Goal: Check status: Check status

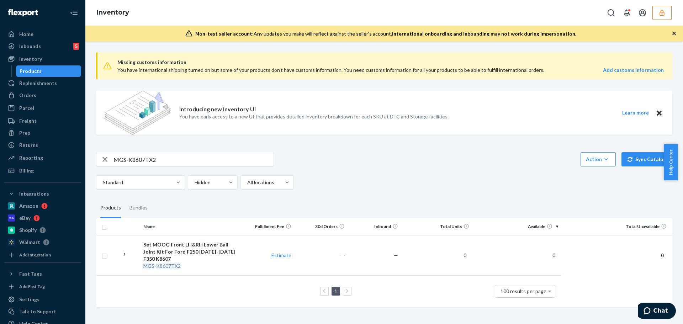
click at [160, 158] on input "MGS-K8607TX2" at bounding box center [193, 159] width 160 height 14
drag, startPoint x: 160, startPoint y: 159, endPoint x: 114, endPoint y: 161, distance: 45.9
click at [114, 161] on input "MGS-K8607TX2" at bounding box center [193, 159] width 160 height 14
paste input "ES3364-65T"
type input "MGS-ES3364-65T"
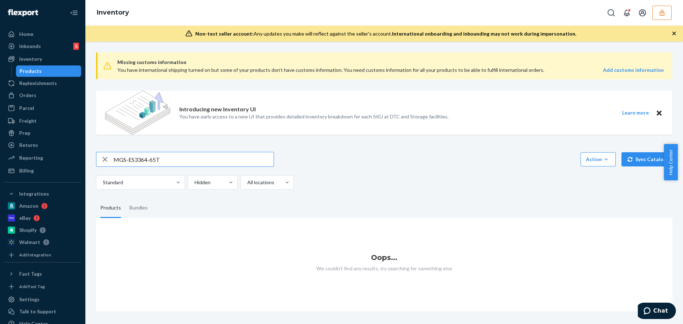
click at [183, 160] on input "MGS-ES3364-65T" at bounding box center [193, 159] width 160 height 14
click at [201, 185] on div at bounding box center [212, 182] width 36 height 9
click at [195, 185] on input "Hidden" at bounding box center [194, 182] width 1 height 7
click at [205, 199] on div "Active" at bounding box center [212, 199] width 47 height 14
click at [195, 186] on input "option Hidden, selected. option Active focused, 1 of 2. 2 results available. Us…" at bounding box center [194, 182] width 1 height 7
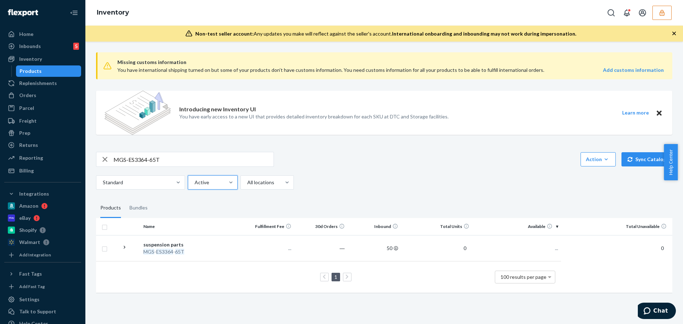
click at [216, 245] on div "suspension parts" at bounding box center [190, 244] width 94 height 7
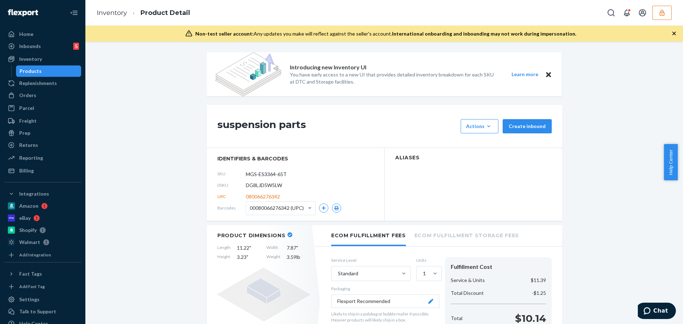
scroll to position [247, 0]
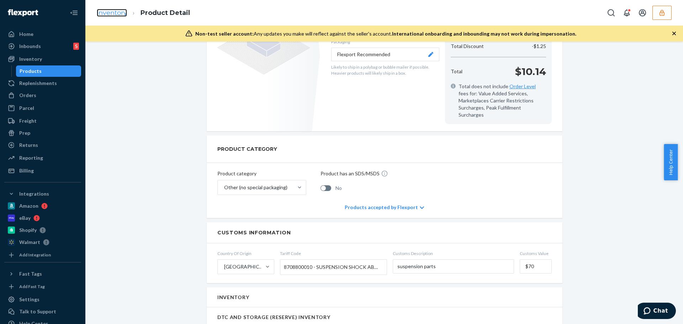
click at [114, 15] on link "Inventory" at bounding box center [112, 13] width 30 height 8
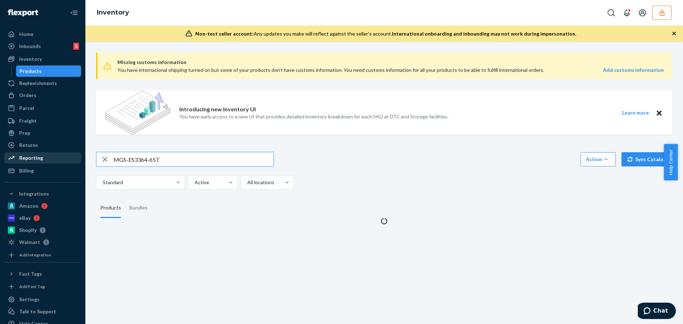
drag, startPoint x: 173, startPoint y: 157, endPoint x: 22, endPoint y: 153, distance: 150.9
click at [22, 153] on div "Home Inbounds 5 Shipping Plans Problems 5 Inventory Products Replenishments Ord…" at bounding box center [341, 162] width 683 height 324
type input "MGS-K3134T-61X2"
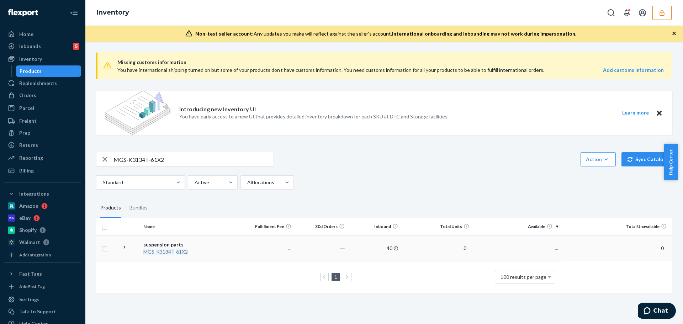
click at [181, 242] on div "suspension parts" at bounding box center [190, 244] width 94 height 7
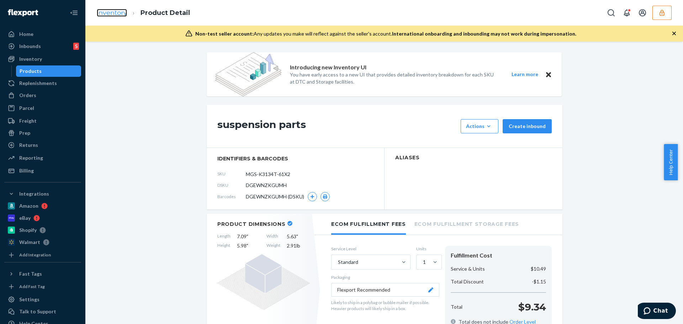
click at [116, 15] on link "Inventory" at bounding box center [112, 13] width 30 height 8
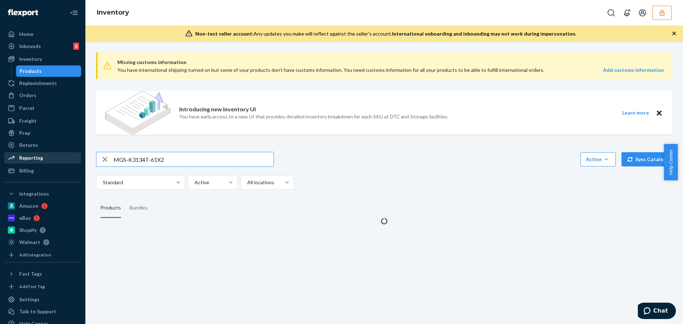
drag, startPoint x: 180, startPoint y: 159, endPoint x: 73, endPoint y: 152, distance: 106.6
click at [73, 152] on div "Home Inbounds 5 Shipping Plans Problems 5 Inventory Products Replenishments Ord…" at bounding box center [341, 162] width 683 height 324
type input "MGS-K6292X2"
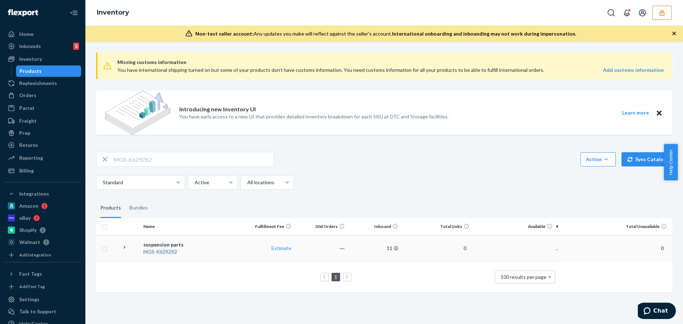
click at [181, 243] on div "suspension parts" at bounding box center [190, 244] width 94 height 7
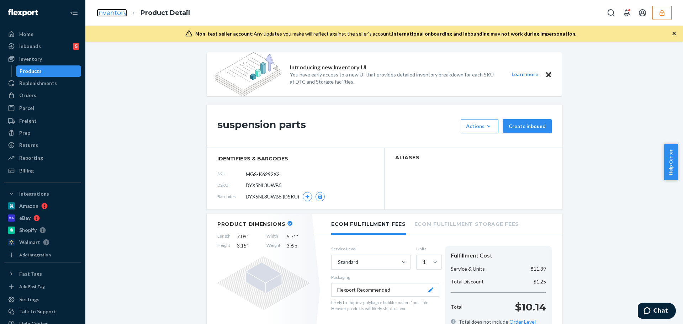
click at [116, 14] on link "Inventory" at bounding box center [112, 13] width 30 height 8
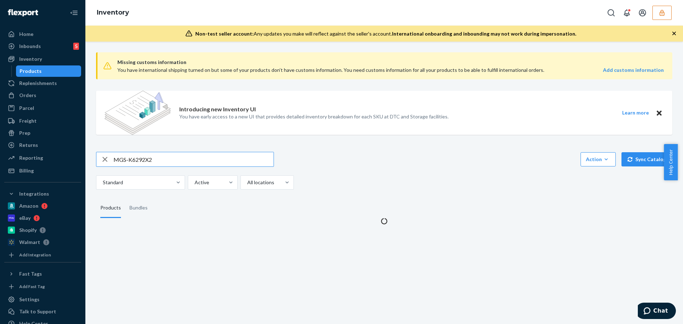
drag, startPoint x: 129, startPoint y: 158, endPoint x: 76, endPoint y: 159, distance: 52.7
click at [76, 159] on div "Home Inbounds 5 Shipping Plans Problems 5 Inventory Products Replenishments Ord…" at bounding box center [341, 162] width 683 height 324
type input "MGS-K6540X2"
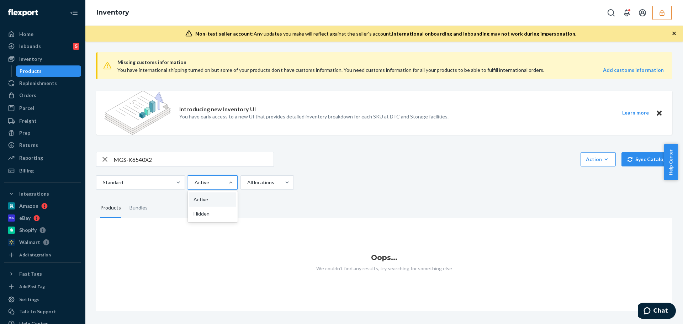
click at [210, 186] on div at bounding box center [212, 182] width 36 height 9
click at [195, 186] on input "option Active focused, 1 of 2. 2 results available. Use Up and Down to choose o…" at bounding box center [194, 182] width 1 height 7
click at [205, 215] on div "Hidden" at bounding box center [212, 214] width 47 height 14
click at [195, 186] on input "option Hidden focused, 2 of 2. 2 results available. Use Up and Down to choose o…" at bounding box center [194, 182] width 1 height 7
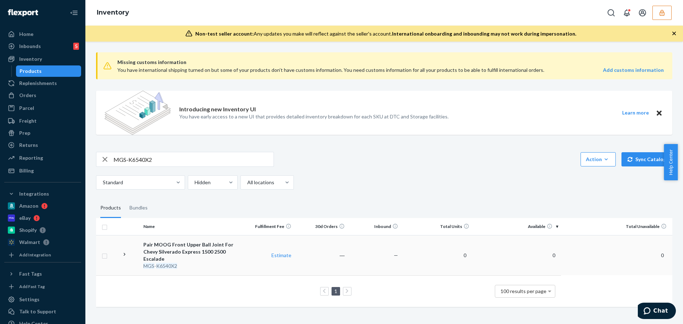
click at [181, 249] on div "Pair MOOG Front Upper Ball Joint For Chevy Silverado Express 1500 2500 Escalade" at bounding box center [190, 251] width 94 height 21
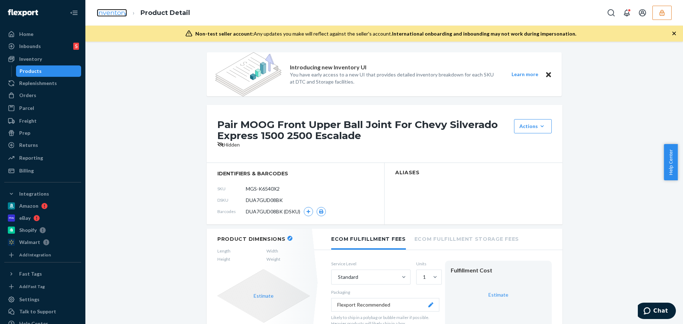
click at [115, 14] on link "Inventory" at bounding box center [112, 13] width 30 height 8
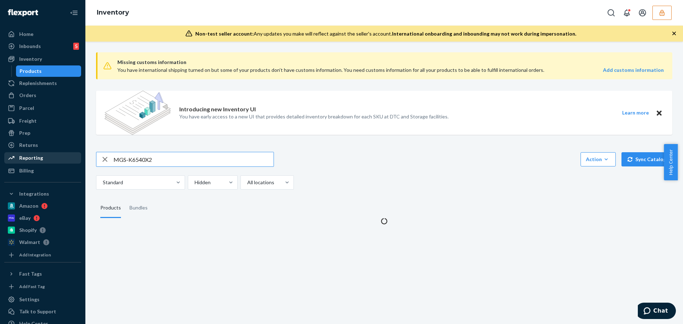
drag, startPoint x: 170, startPoint y: 160, endPoint x: 53, endPoint y: 153, distance: 116.9
click at [53, 153] on div "Home Inbounds 5 Shipping Plans Problems 5 Inventory Products Replenishments Ord…" at bounding box center [341, 162] width 683 height 324
type input "MGS-K6541X2"
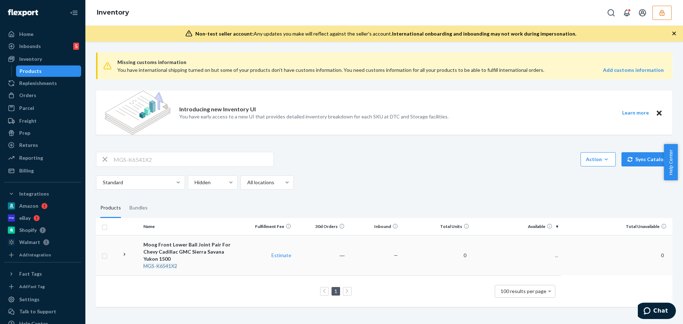
click at [177, 242] on td "Moog Front Lower Ball Joint Pair For Chevy Cadillac GMC Sierra Savana Yukon 150…" at bounding box center [191, 255] width 100 height 40
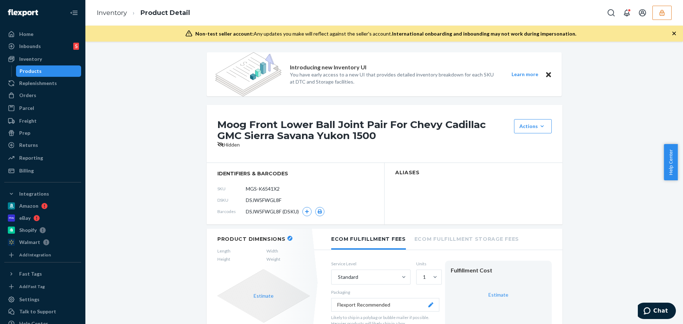
click at [545, 175] on h2 "Aliases" at bounding box center [473, 172] width 157 height 5
click at [110, 9] on link "Inventory" at bounding box center [112, 13] width 30 height 8
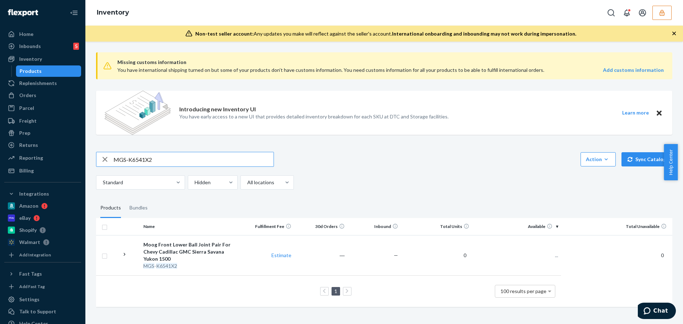
drag, startPoint x: -16, startPoint y: 155, endPoint x: -66, endPoint y: 149, distance: 49.8
click at [0, 149] on html "Home Inbounds 5 Shipping Plans Problems 5 Inventory Products Replenishments Ord…" at bounding box center [341, 162] width 683 height 324
paste input "664"
type input "MGS-K6664X2"
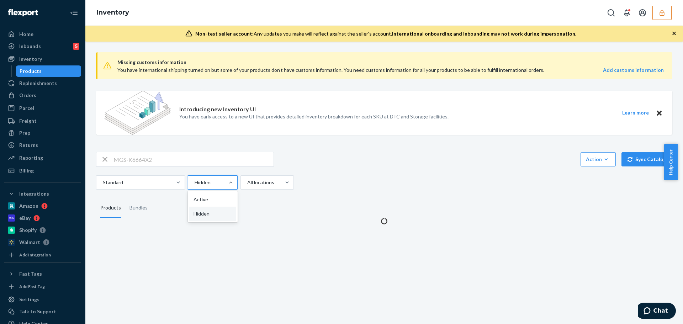
click at [203, 183] on div at bounding box center [212, 182] width 36 height 9
click at [195, 183] on input "option Hidden focused, 2 of 2. 2 results available. Use Up and Down to choose o…" at bounding box center [194, 182] width 1 height 7
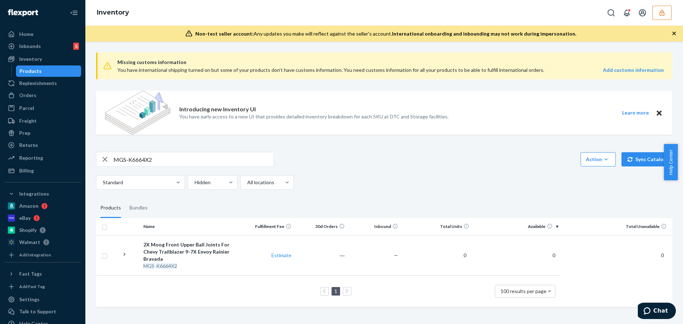
click at [379, 201] on fieldset "Products Bundles" at bounding box center [384, 208] width 576 height 20
click at [202, 242] on div "2X Moog Front Upper Ball Joints For Chevy Trailblazer 9-7X Envoy Rainier Bravada" at bounding box center [190, 251] width 94 height 21
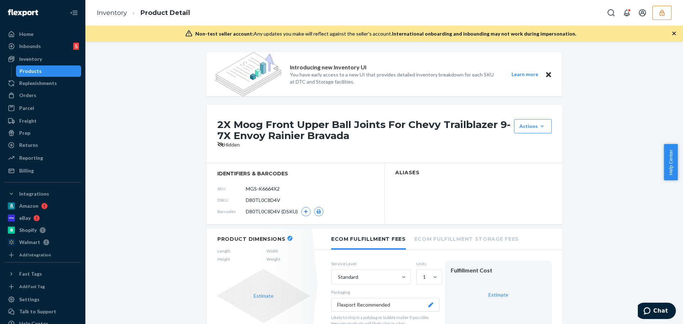
click at [420, 106] on div "2X Moog Front Upper Ball Joints For Chevy Trailblazer 9-7X Envoy Rainier Bravad…" at bounding box center [385, 134] width 356 height 58
click at [117, 16] on link "Inventory" at bounding box center [112, 13] width 30 height 8
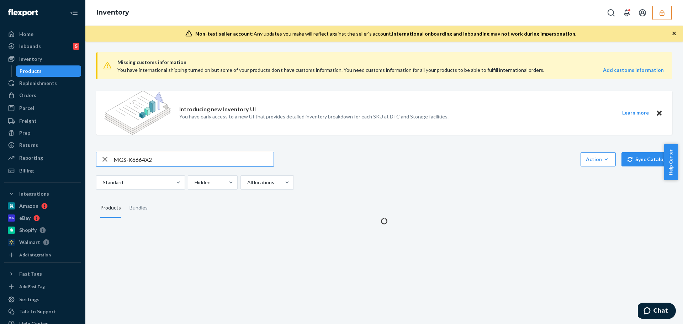
drag, startPoint x: 163, startPoint y: 159, endPoint x: -21, endPoint y: 154, distance: 183.6
click at [0, 154] on html "Home Inbounds 5 Shipping Plans Problems 5 Inventory Products Replenishments Ord…" at bounding box center [341, 162] width 683 height 324
type input "MGS-K7448X2"
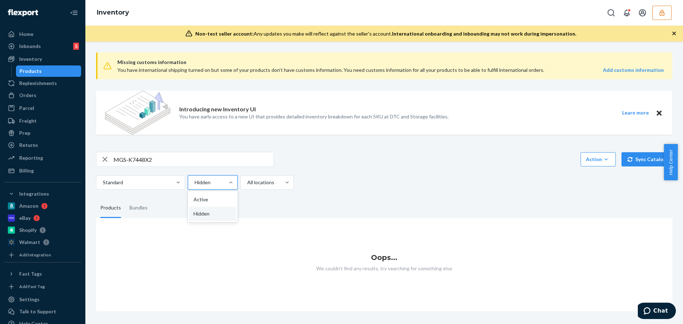
click at [201, 180] on div at bounding box center [212, 182] width 36 height 9
click at [195, 180] on input "option Hidden focused, 2 of 2. 2 results available. Use Up and Down to choose o…" at bounding box center [194, 182] width 1 height 7
click at [204, 201] on div "Active" at bounding box center [212, 199] width 47 height 14
click at [195, 186] on input "option Active focused, 1 of 2. 2 results available. Use Up and Down to choose o…" at bounding box center [194, 182] width 1 height 7
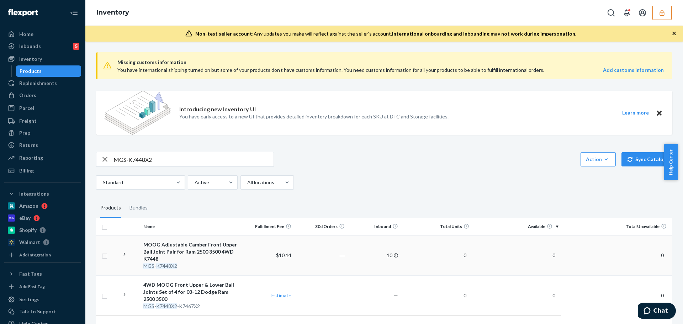
click at [204, 256] on div "MOOG Adjustable Camber Front Upper Ball Joint Pair for Ram 2500 3500 4WD K7448" at bounding box center [190, 251] width 94 height 21
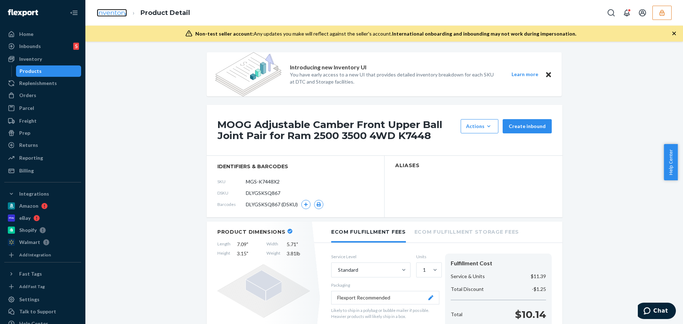
click at [120, 14] on link "Inventory" at bounding box center [112, 13] width 30 height 8
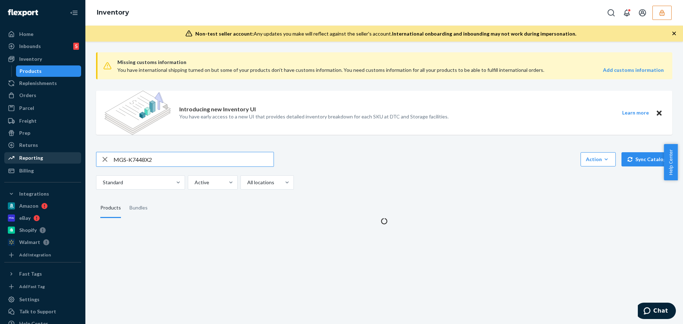
drag, startPoint x: 156, startPoint y: 160, endPoint x: 33, endPoint y: 155, distance: 122.8
click at [35, 155] on div "Home Inbounds 5 Shipping Plans Problems 5 Inventory Products Replenishments Ord…" at bounding box center [341, 162] width 683 height 324
type input "MGS-K80026X2"
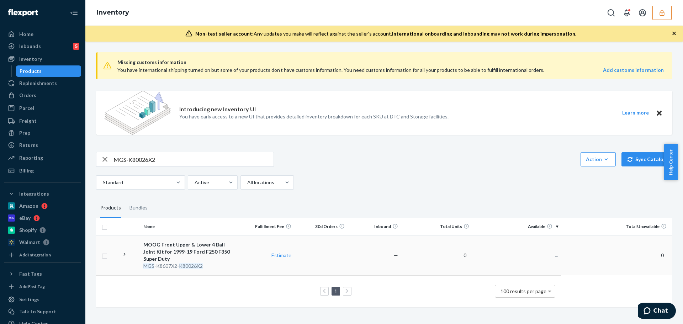
click at [190, 247] on div "MOOG Front Upper & Lower 4 Ball Joint Kit for 1999-19 Ford F250 F350 Super Duty" at bounding box center [190, 251] width 94 height 21
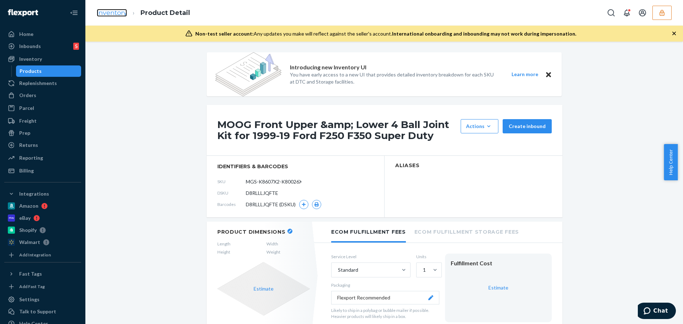
click at [113, 12] on link "Inventory" at bounding box center [112, 13] width 30 height 8
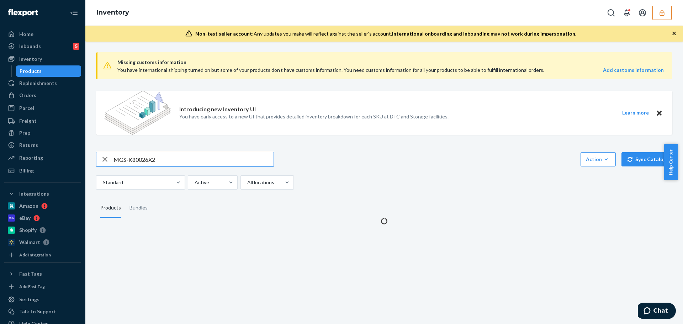
click at [184, 158] on input "MGS-K80026X2" at bounding box center [193, 159] width 160 height 14
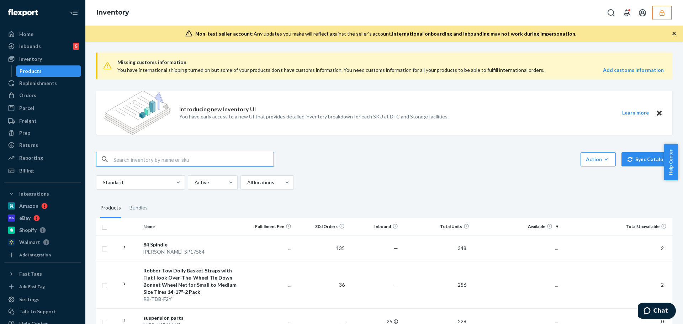
click at [184, 160] on input "text" at bounding box center [193, 159] width 160 height 14
paste input "MGS-K80026X2"
type input "MGS-K80026X2"
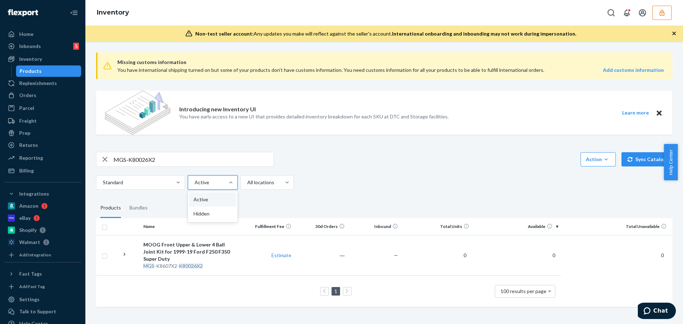
click at [216, 185] on div at bounding box center [212, 182] width 36 height 9
click at [195, 185] on input "option Active focused, 1 of 2. 2 results available. Use Up and Down to choose o…" at bounding box center [194, 182] width 1 height 7
click at [209, 211] on div "Hidden" at bounding box center [212, 214] width 47 height 14
click at [195, 186] on input "option Hidden focused, 2 of 2. 2 results available. Use Up and Down to choose o…" at bounding box center [194, 182] width 1 height 7
click at [245, 258] on td "Estimate" at bounding box center [267, 255] width 53 height 40
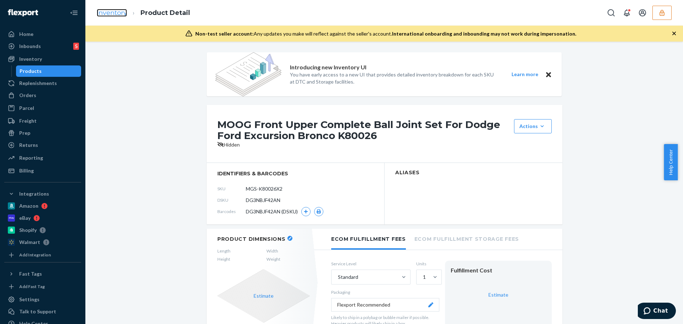
click at [120, 14] on link "Inventory" at bounding box center [112, 13] width 30 height 8
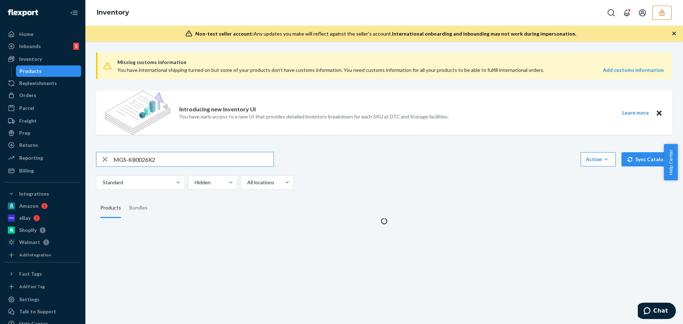
drag, startPoint x: 167, startPoint y: 158, endPoint x: 79, endPoint y: 158, distance: 88.2
click at [79, 158] on div "Home Inbounds 5 Shipping Plans Problems 5 Inventory Products Replenishments Ord…" at bounding box center [341, 162] width 683 height 324
type input "MGS-K8388X2"
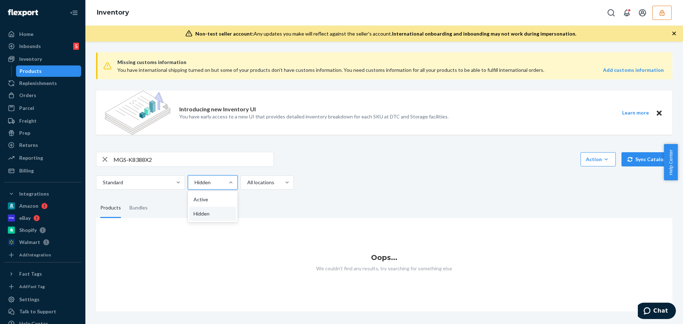
click at [209, 183] on div at bounding box center [212, 182] width 36 height 9
click at [195, 183] on input "option Hidden focused, 2 of 2. 2 results available. Use Up and Down to choose o…" at bounding box center [194, 182] width 1 height 7
click at [211, 199] on div "Active" at bounding box center [212, 199] width 47 height 14
click at [195, 186] on input "option Active focused, 1 of 2. 2 results available. Use Up and Down to choose o…" at bounding box center [194, 182] width 1 height 7
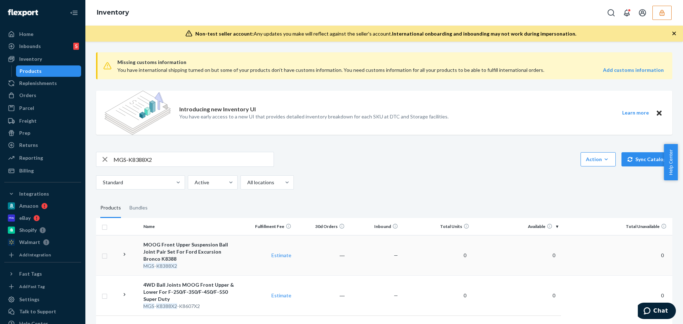
click at [217, 253] on div "MOOG Front Upper Suspension Ball Joint Pair Set For Ford Excursion Bronco K8388" at bounding box center [190, 251] width 94 height 21
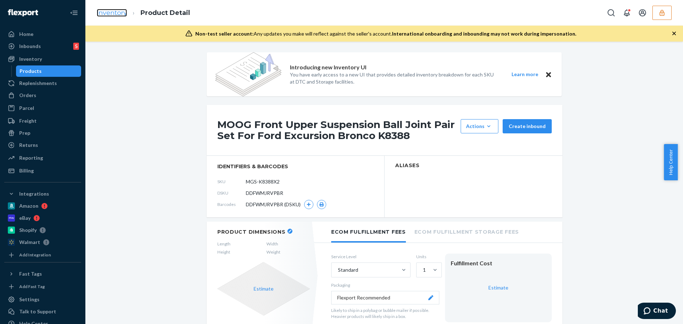
click at [121, 13] on link "Inventory" at bounding box center [112, 13] width 30 height 8
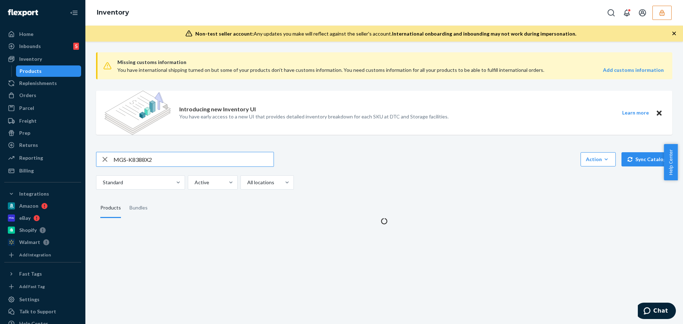
drag, startPoint x: 160, startPoint y: 159, endPoint x: -33, endPoint y: 151, distance: 193.4
click at [0, 151] on html "Home Inbounds 5 Shipping Plans Problems 5 Inventory Products Replenishments Ord…" at bounding box center [341, 162] width 683 height 324
type input "MGS-K8607TX2"
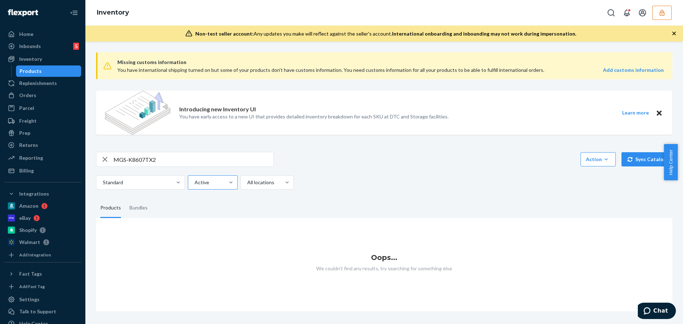
click at [200, 184] on div at bounding box center [212, 182] width 36 height 9
click at [195, 184] on input "Active" at bounding box center [194, 182] width 1 height 7
click at [207, 213] on div "Hidden" at bounding box center [212, 214] width 47 height 14
click at [195, 186] on input "option Hidden focused, 2 of 2. 2 results available. Use Up and Down to choose o…" at bounding box center [194, 182] width 1 height 7
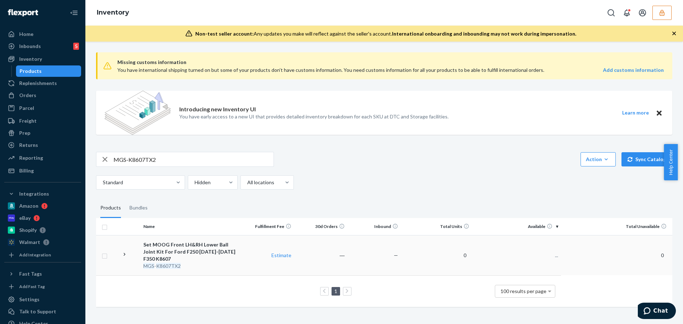
click at [222, 251] on div "Set MOOG Front LH&RH Lower Ball Joint Kit For Ford F250 1992-2019 F350 K8607" at bounding box center [190, 251] width 94 height 21
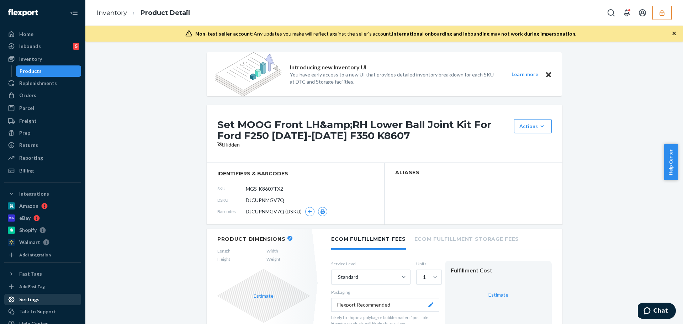
click at [29, 299] on div "Settings" at bounding box center [29, 299] width 20 height 7
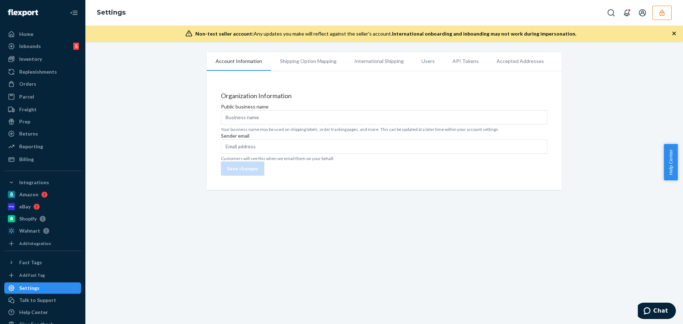
click at [418, 62] on li "Users" at bounding box center [428, 61] width 31 height 18
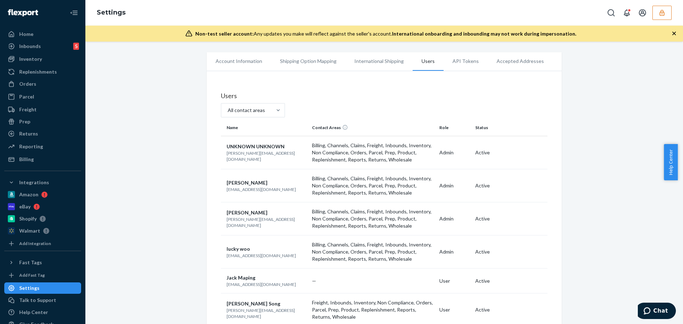
click at [668, 14] on button "button" at bounding box center [661, 13] width 19 height 14
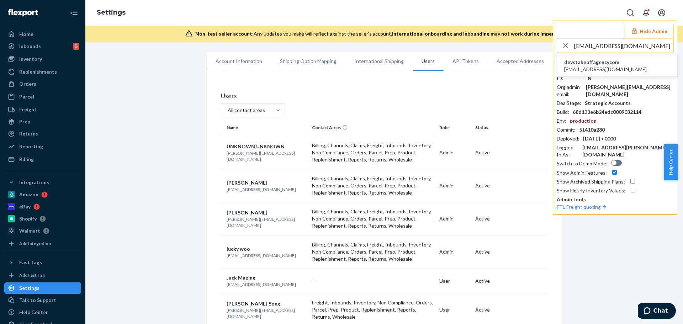
type input "devs@takeoffagency.com"
click at [612, 63] on span "devstakeoffagencycom" at bounding box center [605, 62] width 83 height 7
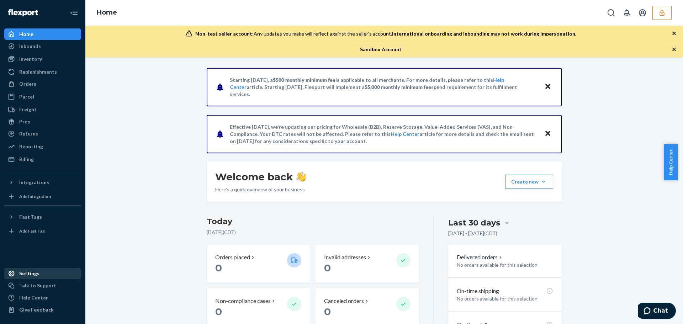
click at [36, 277] on div "Settings" at bounding box center [42, 274] width 75 height 10
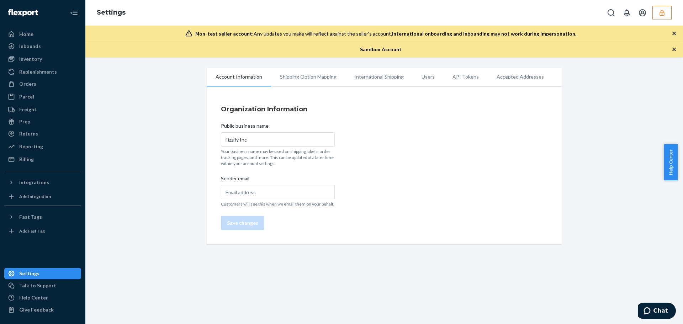
click at [426, 78] on li "Users" at bounding box center [428, 77] width 31 height 18
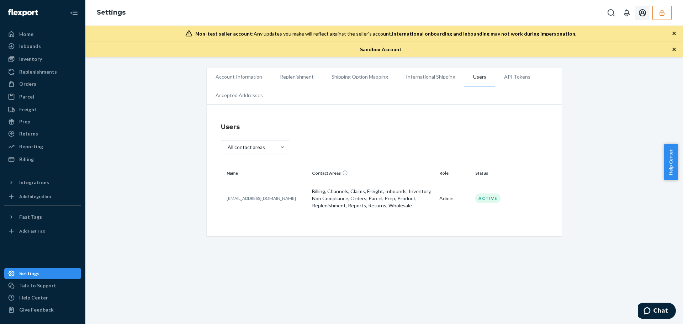
click at [657, 14] on button "button" at bounding box center [661, 13] width 19 height 14
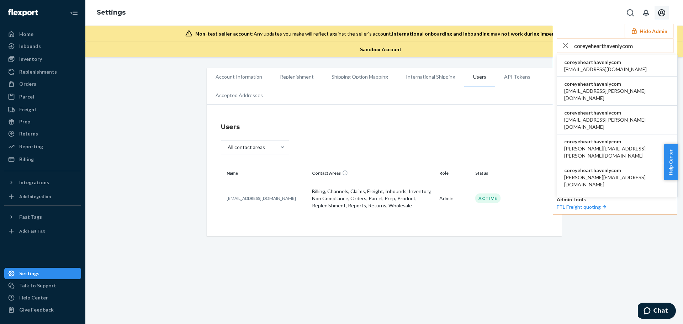
type input "coreyehearthavenlycom"
click at [609, 62] on span "coreyehearthavenlycom" at bounding box center [605, 62] width 83 height 7
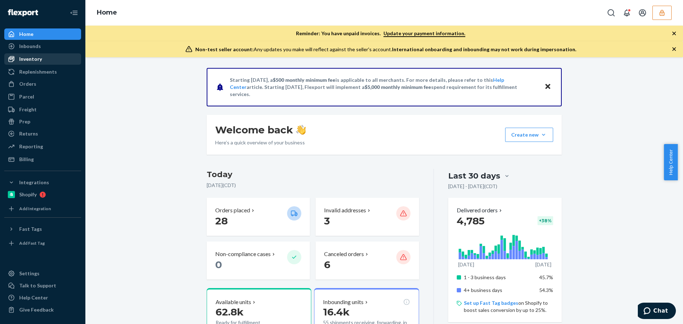
drag, startPoint x: 30, startPoint y: 60, endPoint x: 36, endPoint y: 61, distance: 5.7
click at [30, 60] on div "Inventory" at bounding box center [30, 58] width 23 height 7
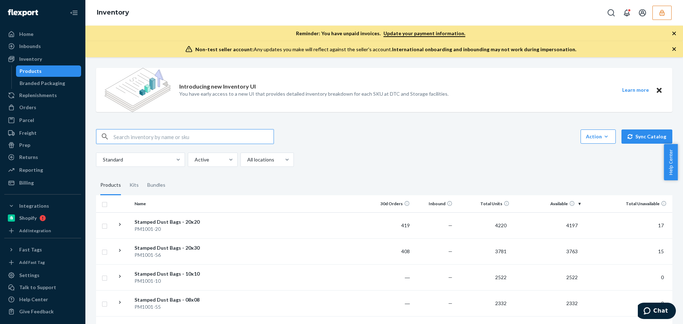
click at [143, 136] on input "text" at bounding box center [193, 136] width 160 height 14
type input "P84056-03"
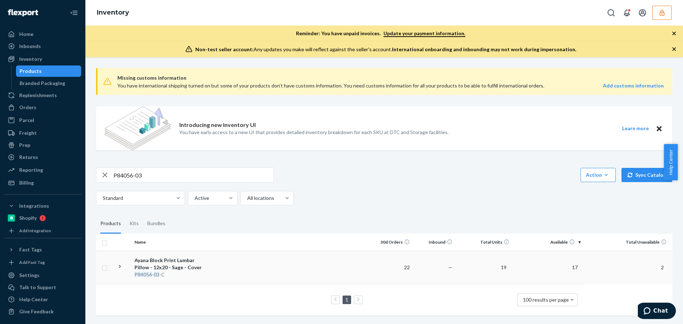
click at [162, 264] on div "Ayana Block Print Lumbar Pillow - 12x20 - Sage - Cover" at bounding box center [171, 264] width 74 height 14
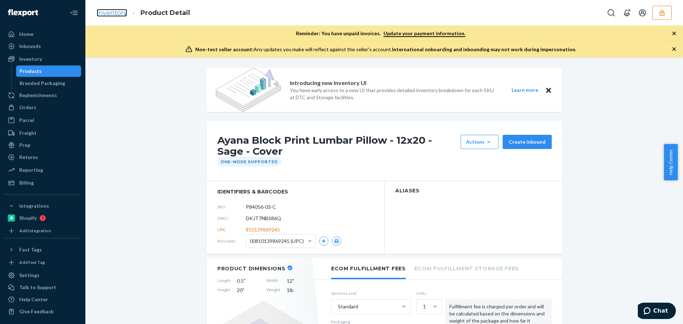
click at [109, 9] on link "Inventory" at bounding box center [112, 13] width 30 height 8
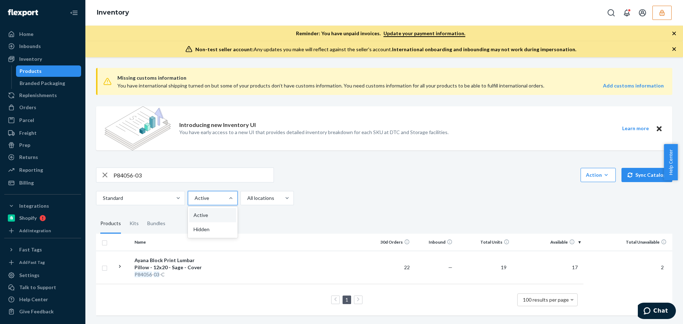
click at [215, 201] on div at bounding box center [212, 198] width 36 height 9
click at [195, 201] on input "option Active focused, 1 of 2. 2 results available. Use Up and Down to choose o…" at bounding box center [194, 198] width 1 height 7
click at [157, 221] on div "Bundles" at bounding box center [156, 224] width 18 height 20
click at [143, 214] on input "Bundles" at bounding box center [143, 214] width 0 height 0
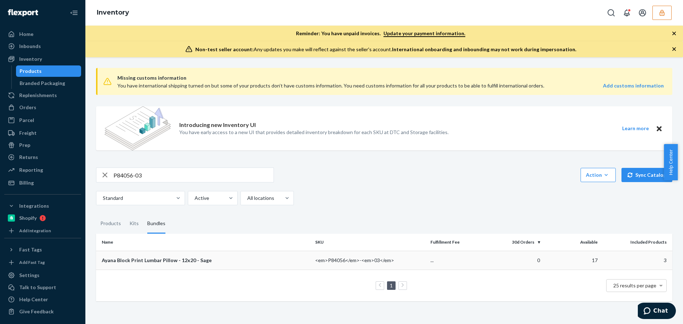
click at [178, 254] on td "Ayana Block Print Lumbar Pillow - 12x20 - Sage" at bounding box center [204, 260] width 216 height 19
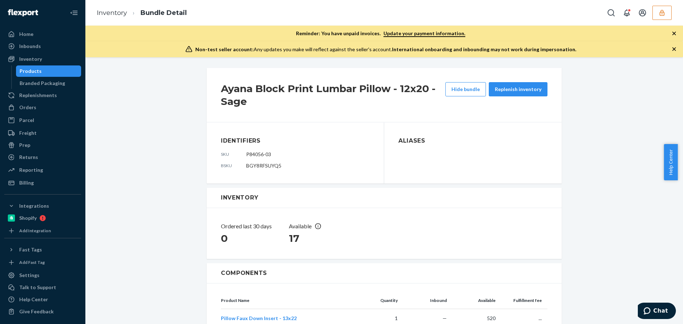
scroll to position [106, 0]
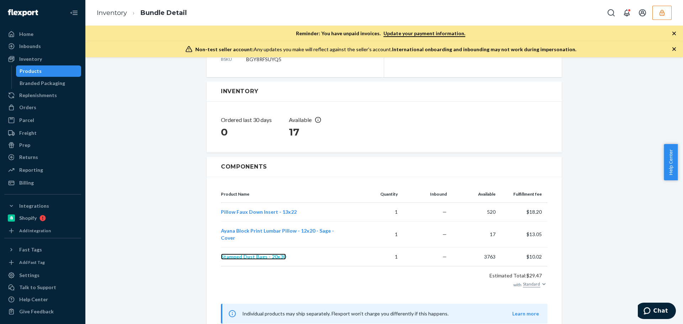
click at [244, 254] on span "Stamped Dust Bags - 20x30" at bounding box center [253, 257] width 65 height 6
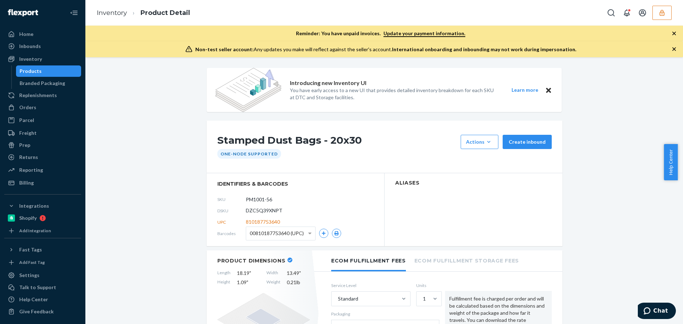
click at [268, 211] on span "DZC5Q39XNPT" at bounding box center [264, 210] width 37 height 7
copy span "DZC5Q39XNPT"
click at [107, 13] on link "Inventory" at bounding box center [112, 13] width 30 height 8
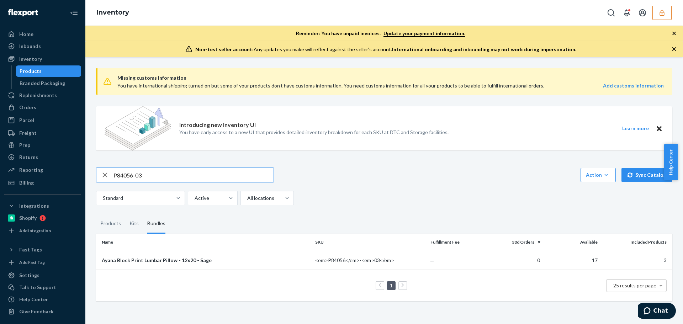
drag, startPoint x: 149, startPoint y: 174, endPoint x: 76, endPoint y: 174, distance: 72.2
click at [76, 174] on div "Home Inbounds Shipping Plans Problems Inventory Products Branded Packaging Repl…" at bounding box center [341, 162] width 683 height 324
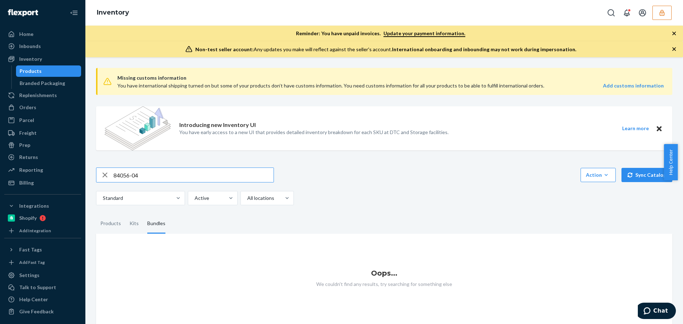
click at [115, 174] on input "84056-04" at bounding box center [193, 175] width 160 height 14
type input "P84056-04"
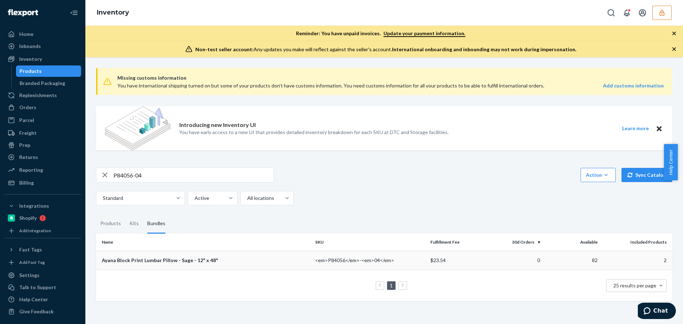
click at [264, 256] on td "Ayana Block Print Lumbar Pillow - Sage - 12" x 48"" at bounding box center [204, 260] width 216 height 19
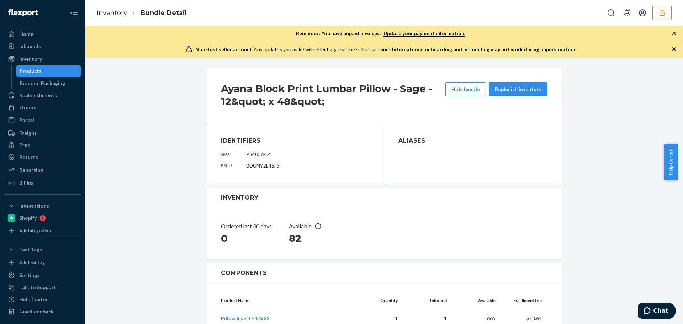
click at [255, 164] on span "BDUNY2L45F3" at bounding box center [262, 166] width 33 height 6
copy span "BDUNY2L45F3"
click at [657, 12] on button "button" at bounding box center [661, 13] width 19 height 14
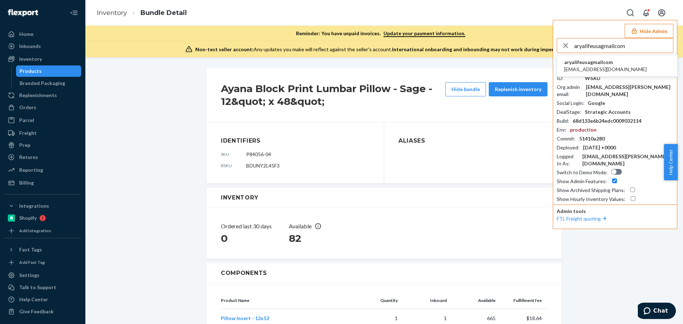
type input "aryalifeusagmailcom"
click at [586, 63] on span "aryalifeusagmailcom" at bounding box center [605, 62] width 83 height 7
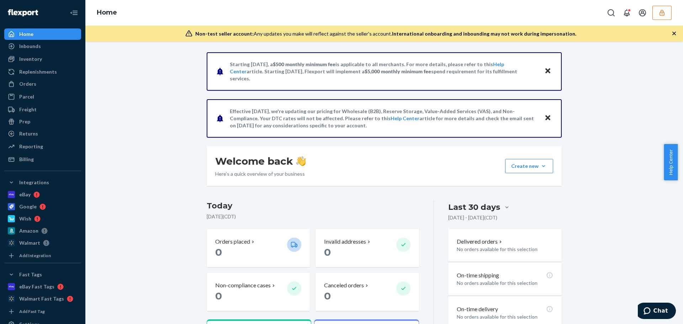
scroll to position [51, 0]
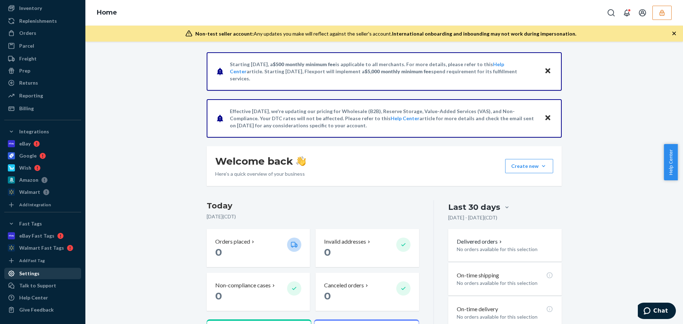
click at [29, 276] on div "Settings" at bounding box center [29, 273] width 20 height 7
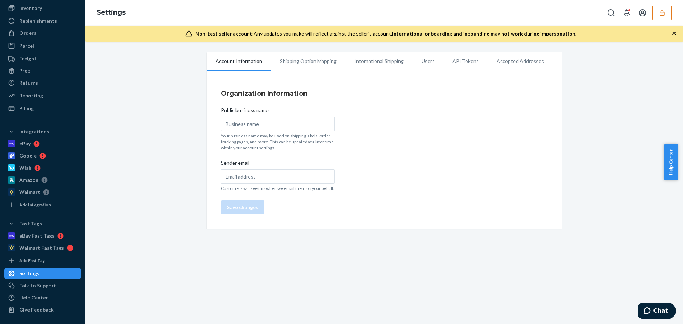
click at [425, 61] on li "Users" at bounding box center [428, 61] width 31 height 18
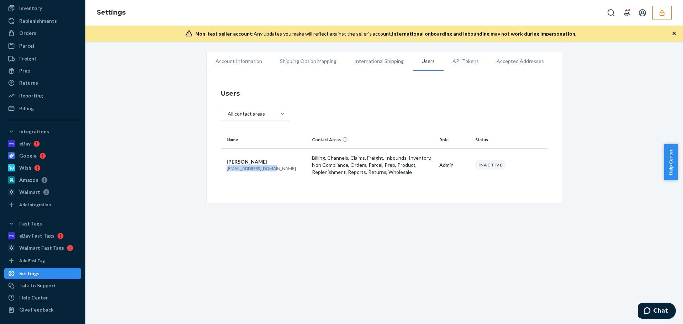
drag, startPoint x: 276, startPoint y: 170, endPoint x: 220, endPoint y: 170, distance: 56.2
click at [221, 170] on td "Duncan Yeh aryalifeusa@gmail.com" at bounding box center [265, 164] width 88 height 33
copy p "aryalifeusa@gmail.com"
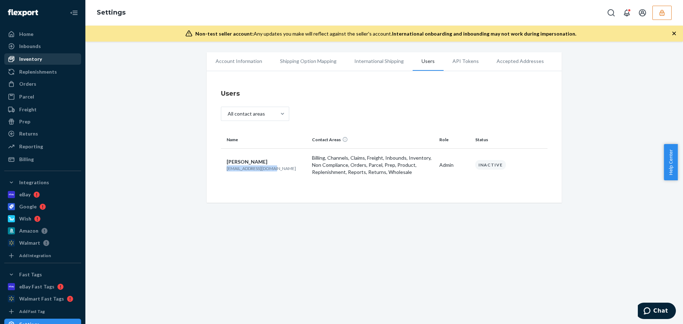
click at [32, 64] on link "Inventory" at bounding box center [42, 58] width 77 height 11
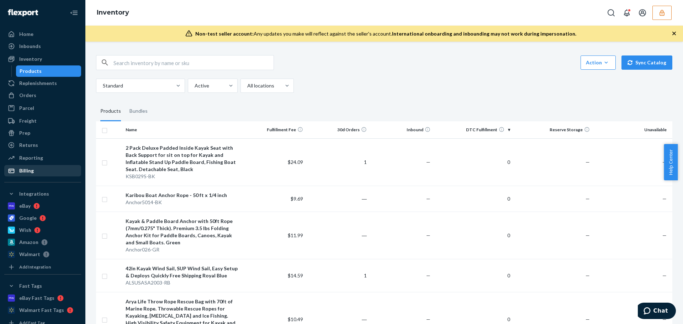
click at [40, 172] on div "Billing" at bounding box center [42, 171] width 75 height 10
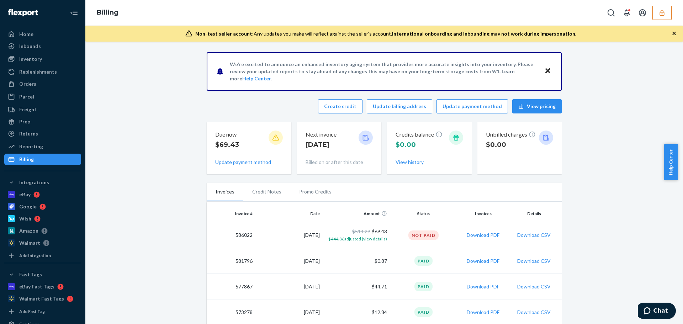
drag, startPoint x: 584, startPoint y: 221, endPoint x: 577, endPoint y: 221, distance: 7.5
click at [663, 12] on icon "button" at bounding box center [662, 13] width 5 height 6
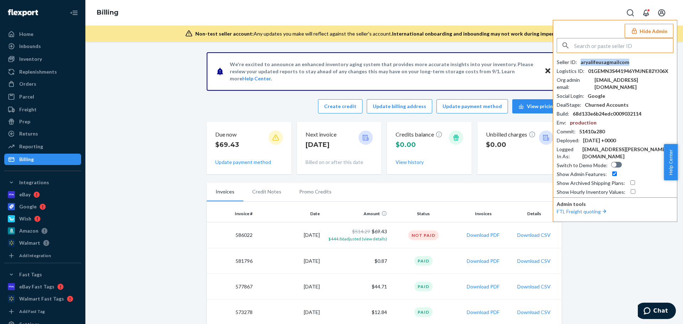
click at [610, 60] on div "aryalifeusagmailcom" at bounding box center [605, 62] width 49 height 7
drag, startPoint x: 650, startPoint y: 81, endPoint x: 596, endPoint y: 80, distance: 53.4
click at [596, 80] on div "Org admin email : aryalifeusa@gmail.com" at bounding box center [615, 83] width 117 height 14
click at [590, 62] on div "aryalifeusagmailcom" at bounding box center [605, 62] width 49 height 7
click at [617, 79] on div "aryalifeusa@gmail.com" at bounding box center [633, 83] width 79 height 14
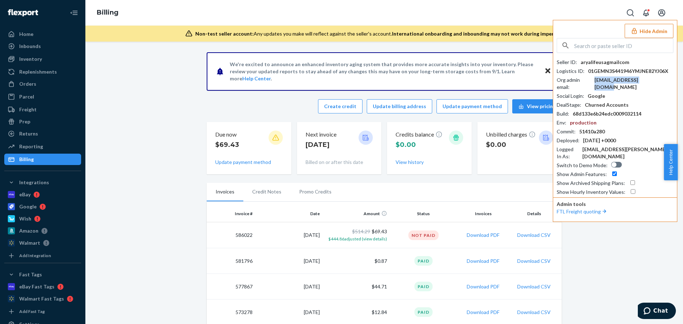
click at [617, 79] on div "aryalifeusa@gmail.com" at bounding box center [633, 83] width 79 height 14
click at [590, 50] on input "text" at bounding box center [623, 45] width 99 height 14
paste input "jordanplugablecom"
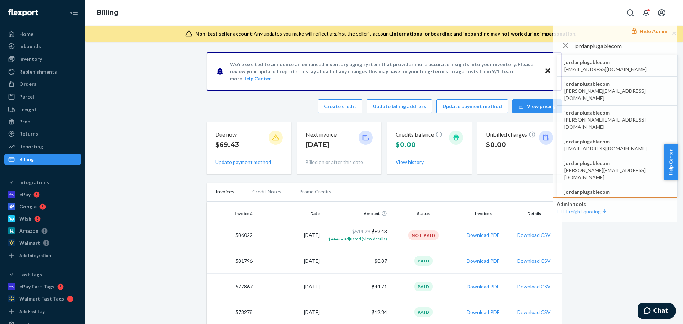
type input "jordanplugablecom"
click at [586, 63] on span "jordanplugablecom" at bounding box center [605, 62] width 83 height 7
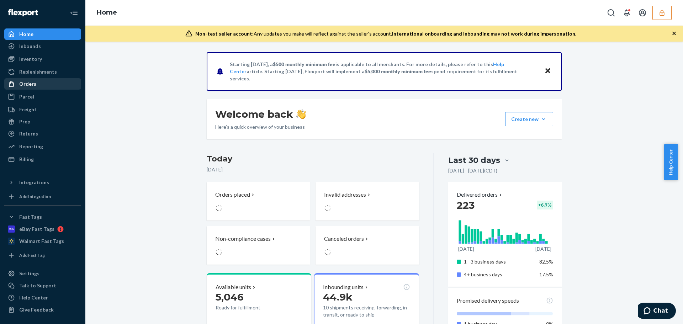
click at [36, 86] on div "Orders" at bounding box center [42, 84] width 75 height 10
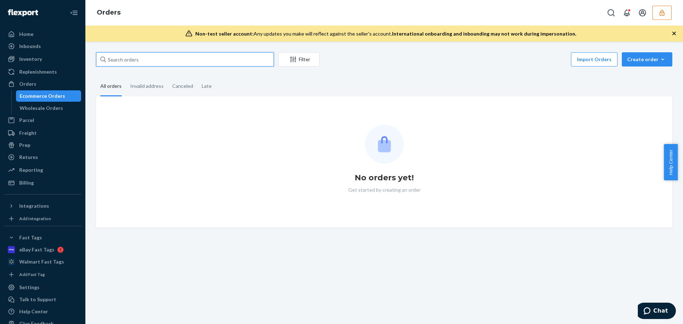
click at [137, 63] on input "text" at bounding box center [185, 59] width 178 height 14
paste input "132524029"
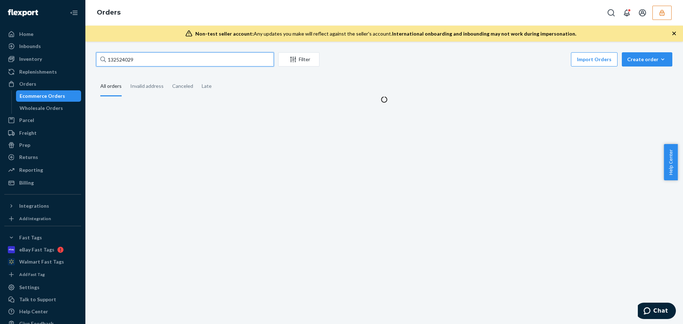
type input "132524029"
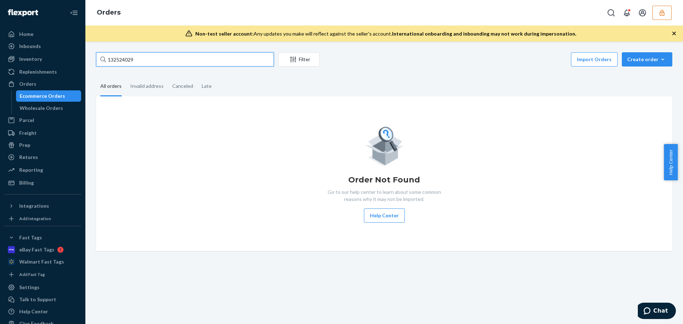
click at [149, 58] on input "132524029" at bounding box center [185, 59] width 178 height 14
click at [180, 63] on input "132524029" at bounding box center [185, 59] width 178 height 14
drag, startPoint x: 149, startPoint y: 60, endPoint x: 99, endPoint y: 59, distance: 50.2
click at [99, 59] on input "132524029" at bounding box center [185, 59] width 178 height 14
click at [662, 18] on button "button" at bounding box center [661, 13] width 19 height 14
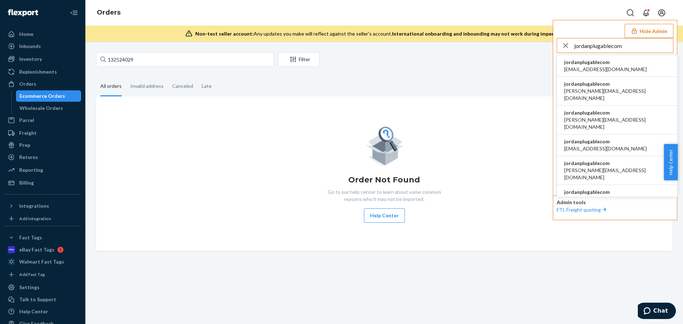
type input "jordanplugablecom"
click at [604, 69] on span "andy@plugable.com" at bounding box center [605, 69] width 83 height 7
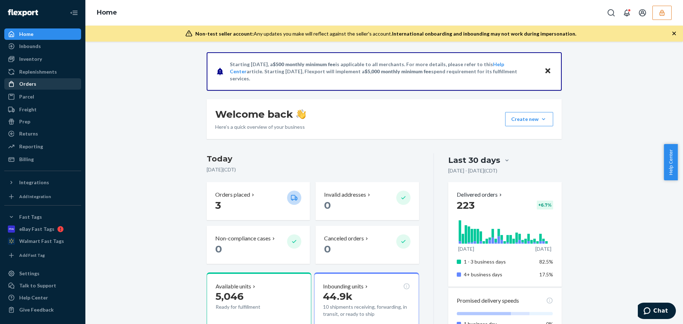
drag, startPoint x: 28, startPoint y: 83, endPoint x: 12, endPoint y: 89, distance: 17.3
click at [28, 83] on div "Orders" at bounding box center [27, 83] width 17 height 7
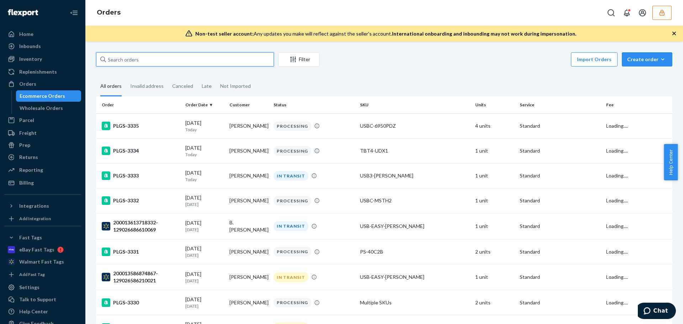
click at [129, 57] on input "text" at bounding box center [185, 59] width 178 height 14
paste input "132524029"
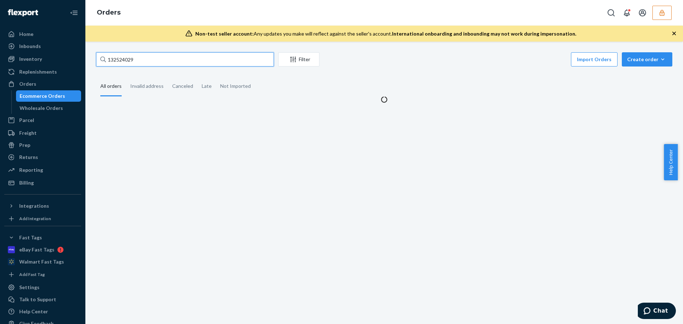
type input "132524029"
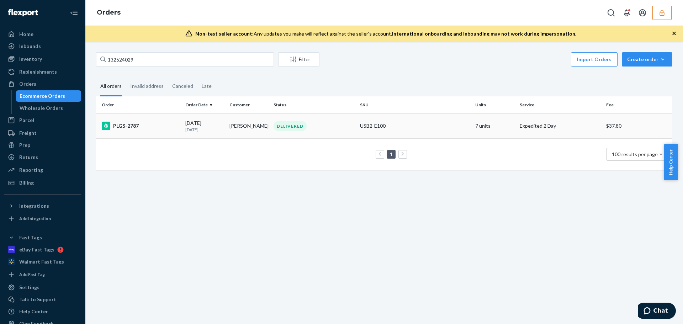
drag, startPoint x: 179, startPoint y: 123, endPoint x: 195, endPoint y: 125, distance: 16.5
click at [179, 123] on td "PLGS-2787" at bounding box center [139, 125] width 86 height 25
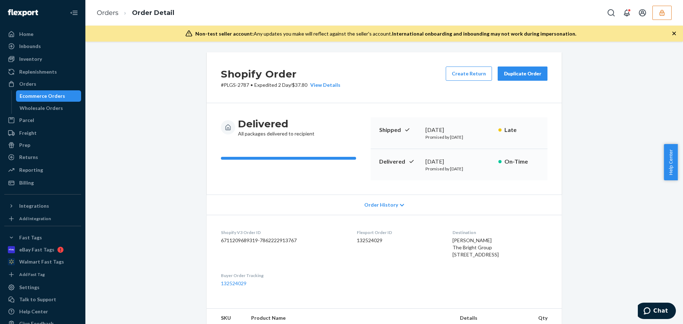
click at [274, 239] on dd "6711209689319-7862222913767" at bounding box center [283, 240] width 125 height 7
copy dd "7862222913767"
click at [113, 14] on link "Orders" at bounding box center [108, 13] width 22 height 8
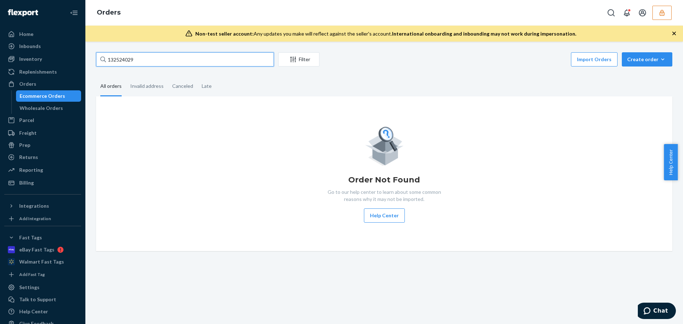
drag, startPoint x: 141, startPoint y: 59, endPoint x: -61, endPoint y: 52, distance: 202.5
click at [0, 52] on html "Home Inbounds Shipping Plans Problems Inventory Products Replenishments Orders …" at bounding box center [341, 162] width 683 height 324
paste input "5005357"
type input "135005357"
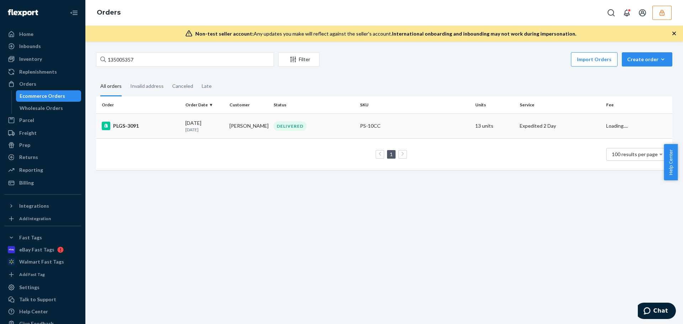
click at [207, 130] on p "[DATE]" at bounding box center [204, 130] width 38 height 6
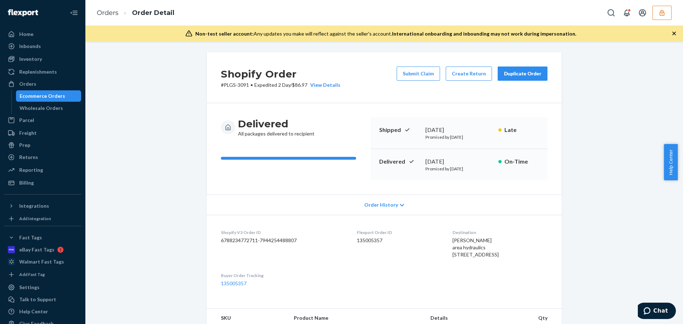
click at [358, 241] on dd "135005357" at bounding box center [399, 240] width 84 height 7
click at [288, 243] on dd "6788234772711-7944254488807" at bounding box center [283, 240] width 125 height 7
copy dd "7944254488807"
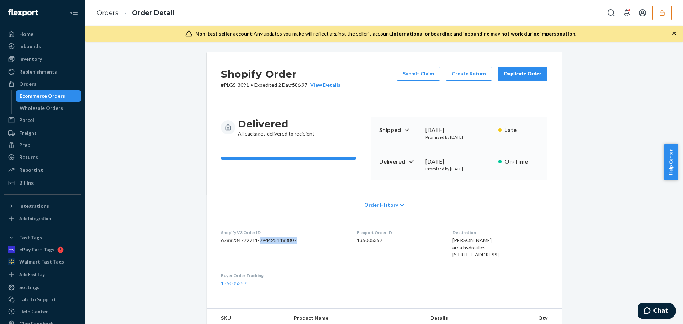
click at [666, 13] on button "button" at bounding box center [661, 13] width 19 height 14
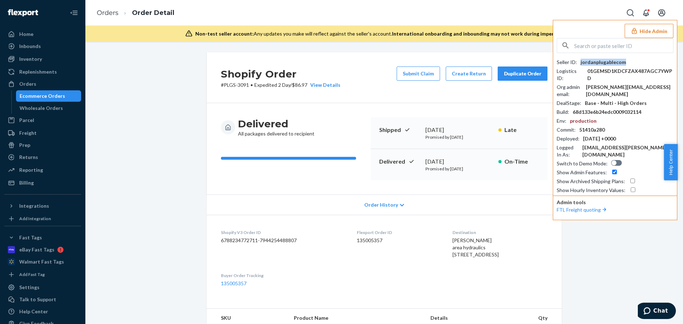
click at [602, 62] on div "jordanplugablecom" at bounding box center [604, 62] width 46 height 7
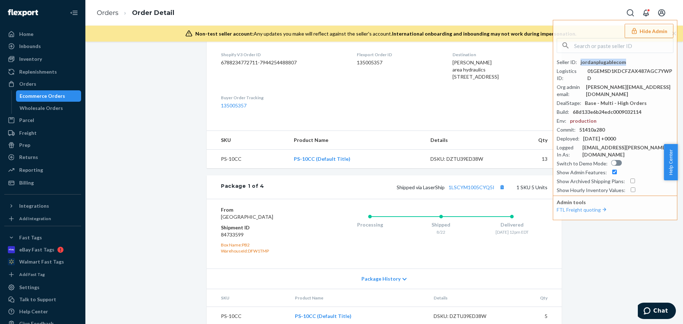
scroll to position [71, 0]
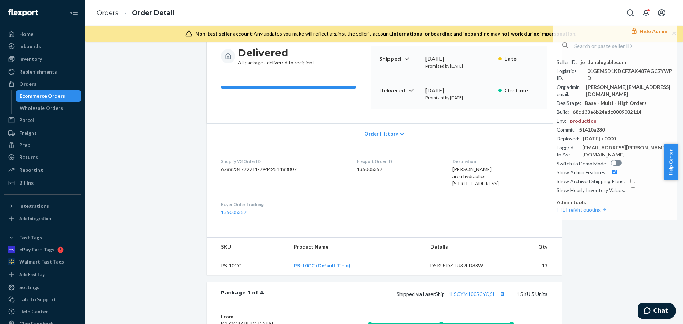
click at [377, 136] on span "Order History" at bounding box center [381, 133] width 34 height 7
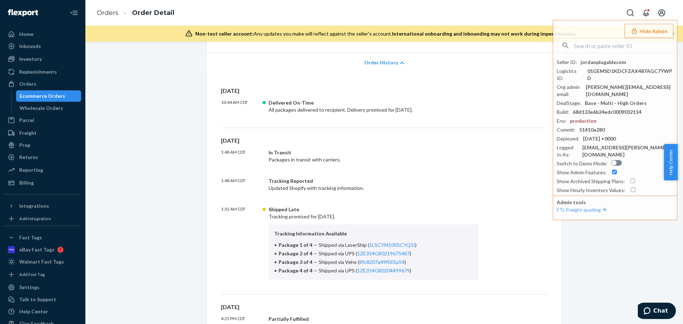
scroll to position [0, 0]
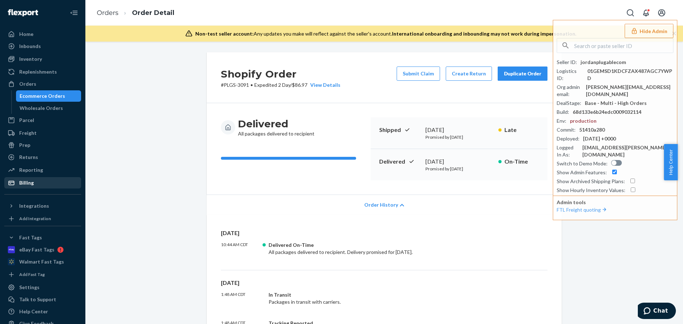
click at [32, 183] on div "Billing" at bounding box center [26, 182] width 15 height 7
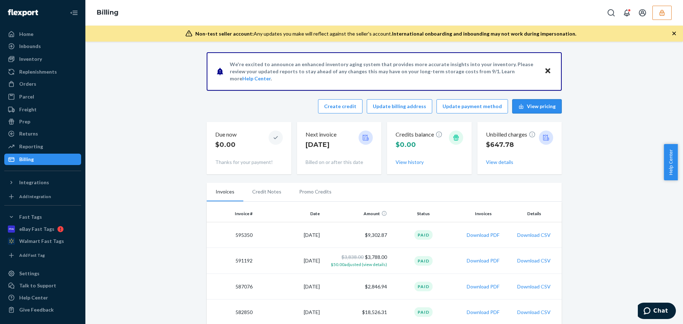
click at [541, 106] on button "View pricing" at bounding box center [536, 106] width 49 height 14
